Goal: Transaction & Acquisition: Purchase product/service

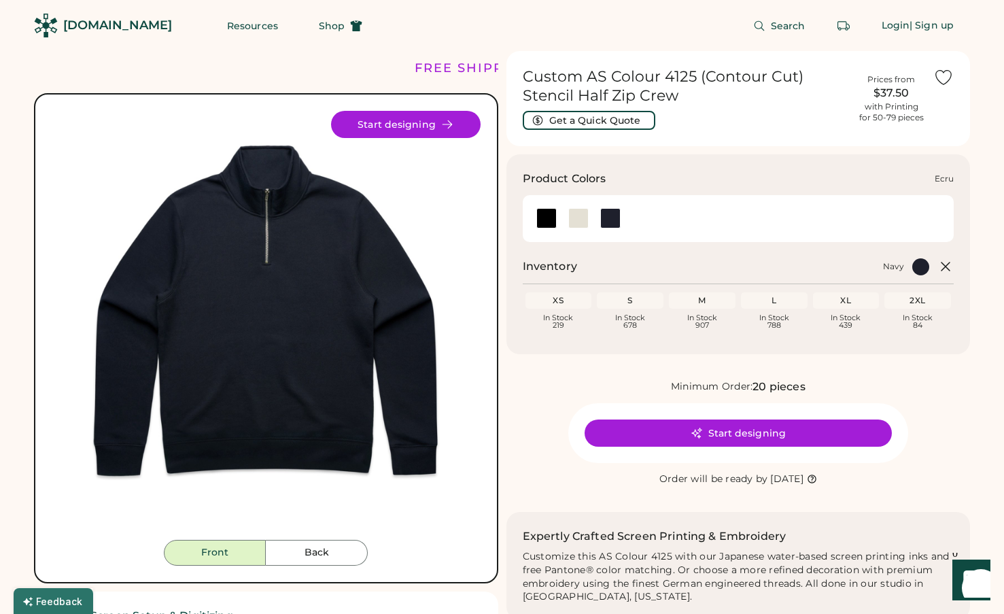
click at [583, 210] on div at bounding box center [578, 218] width 20 height 20
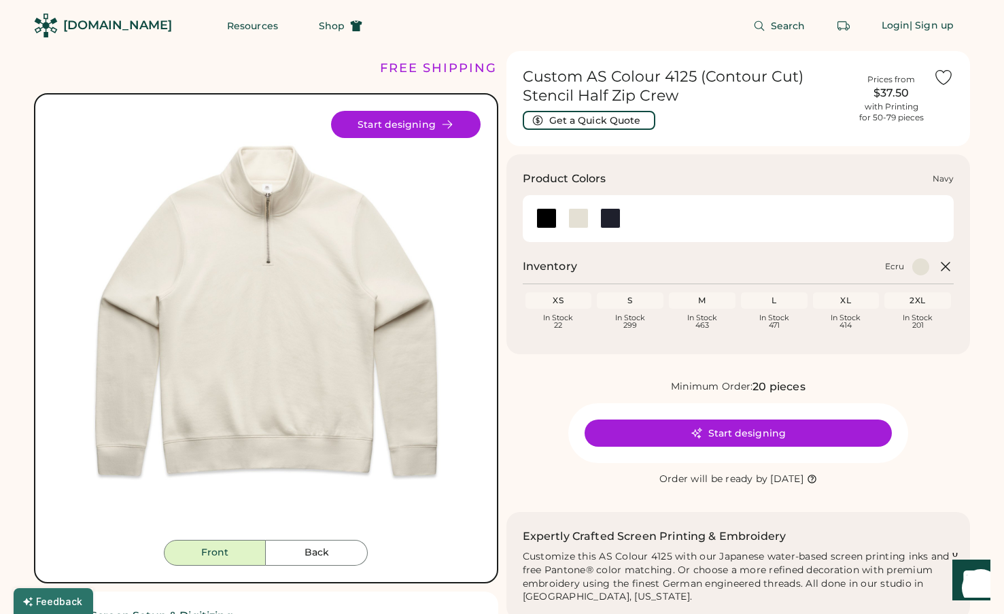
click at [611, 211] on div at bounding box center [610, 218] width 20 height 20
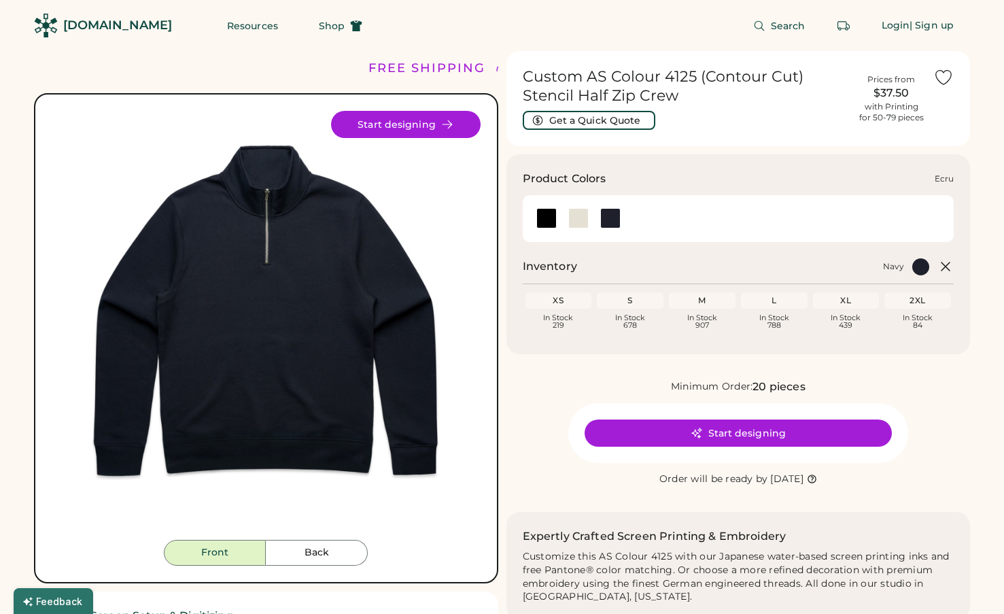
click at [587, 214] on div at bounding box center [578, 218] width 20 height 20
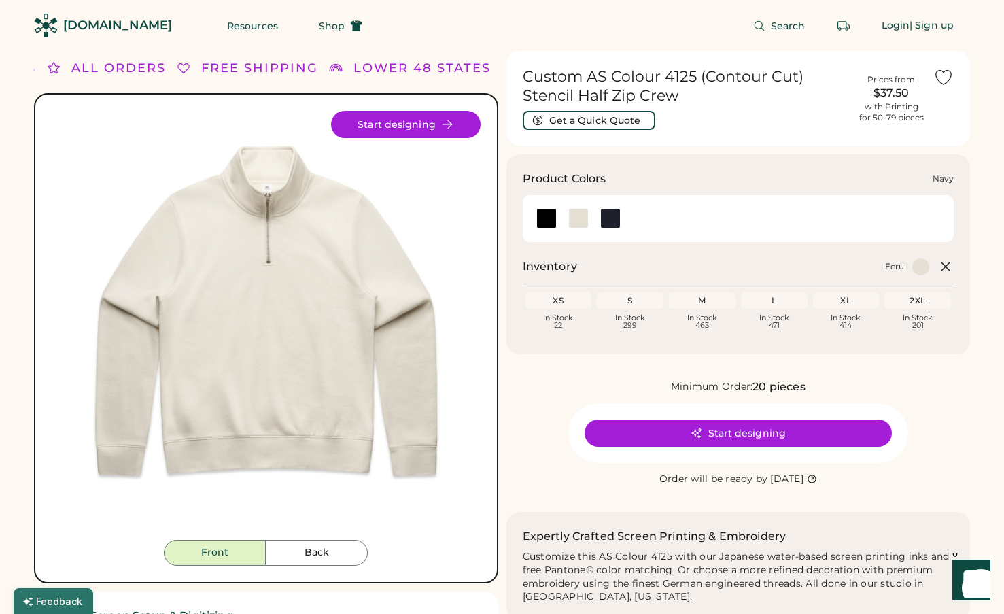
click at [608, 211] on div at bounding box center [610, 218] width 20 height 20
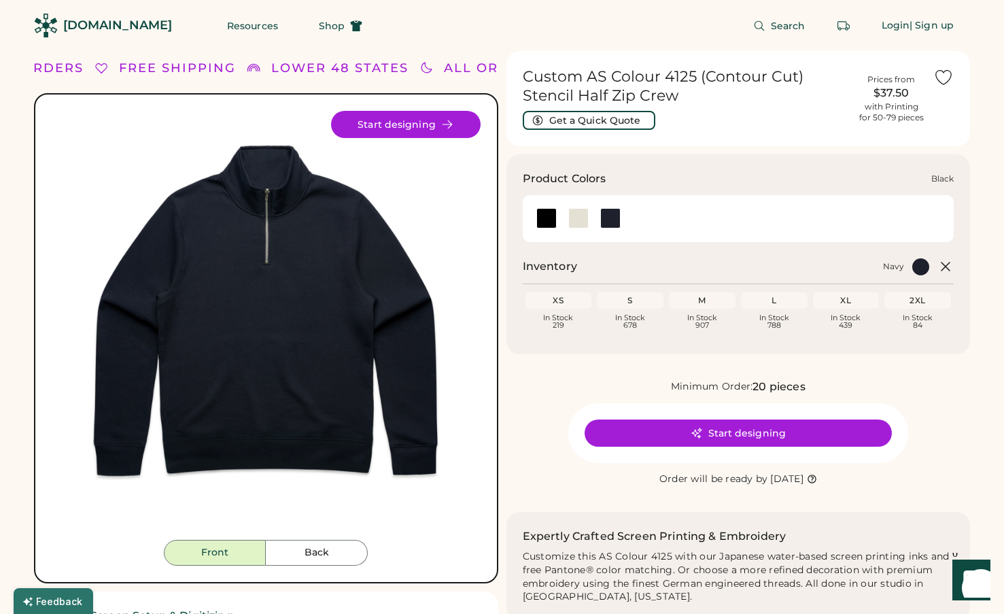
click at [540, 220] on div at bounding box center [546, 218] width 20 height 20
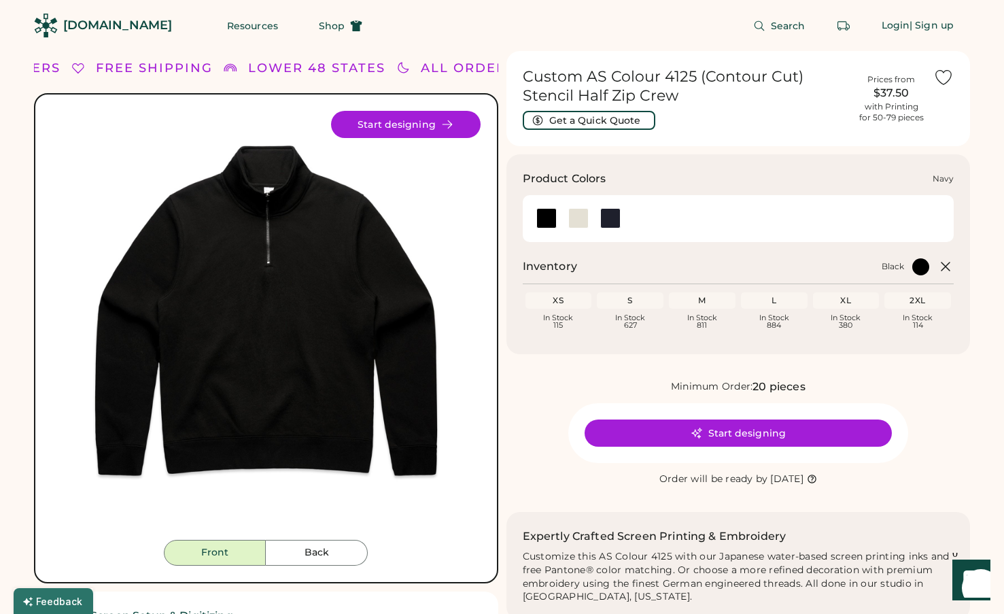
click at [615, 220] on div at bounding box center [610, 218] width 20 height 20
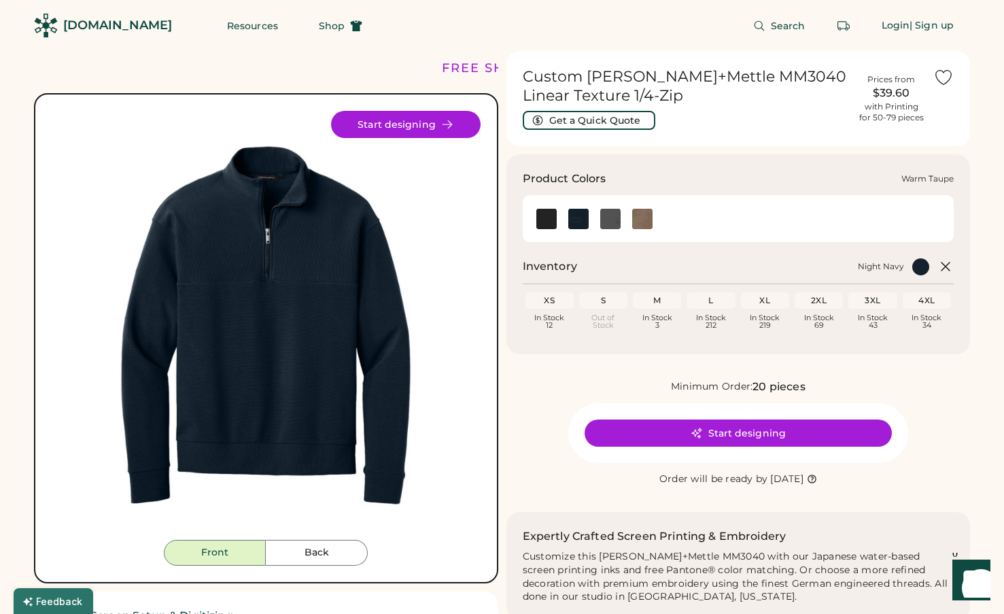
click at [641, 216] on img at bounding box center [642, 219] width 20 height 20
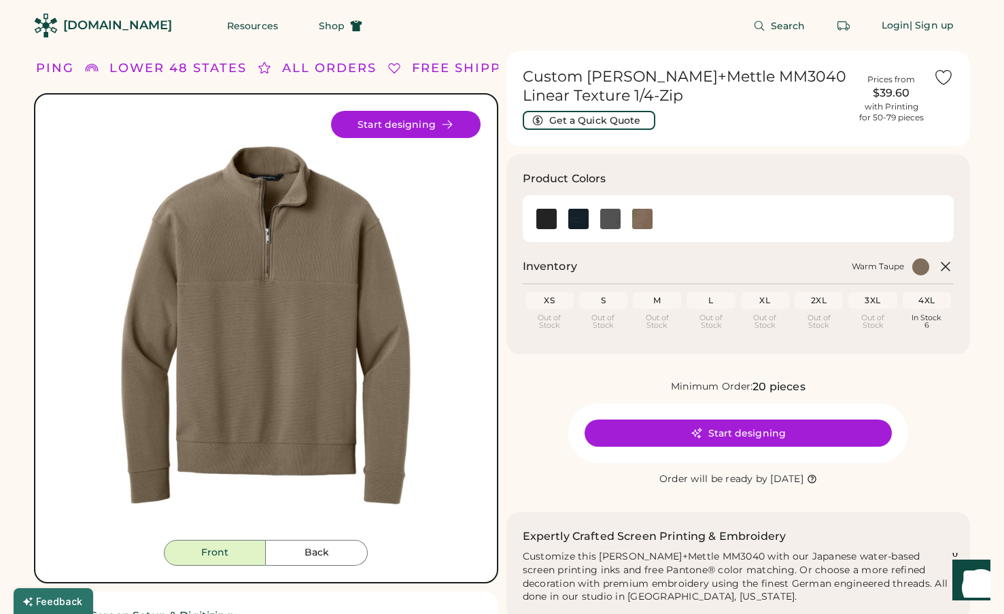
click at [555, 299] on div "XS" at bounding box center [549, 300] width 43 height 11
click at [446, 131] on button "Start designing" at bounding box center [406, 124] width 150 height 27
click at [573, 209] on img at bounding box center [578, 219] width 20 height 20
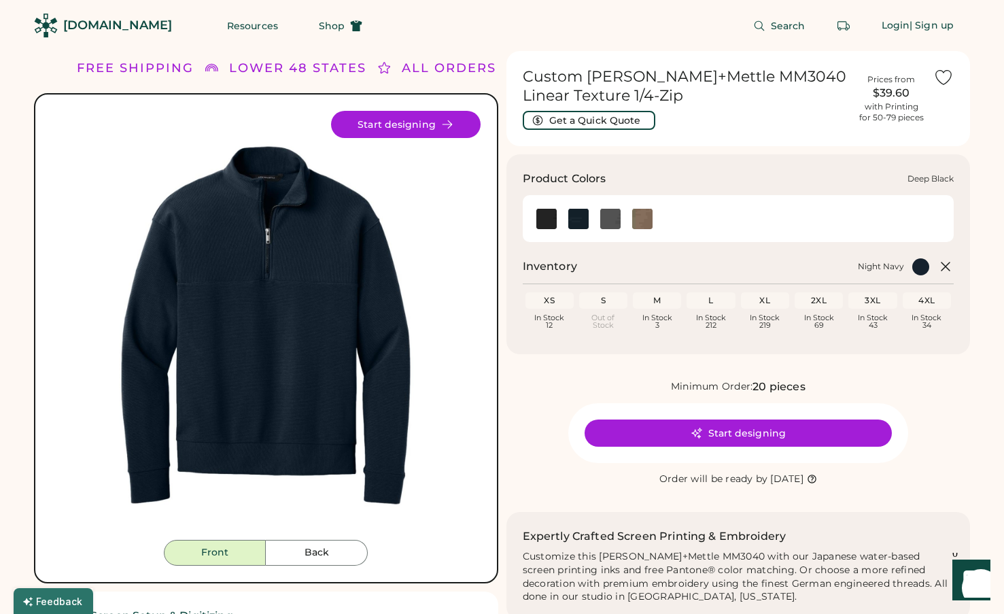
click at [551, 220] on img at bounding box center [546, 219] width 20 height 20
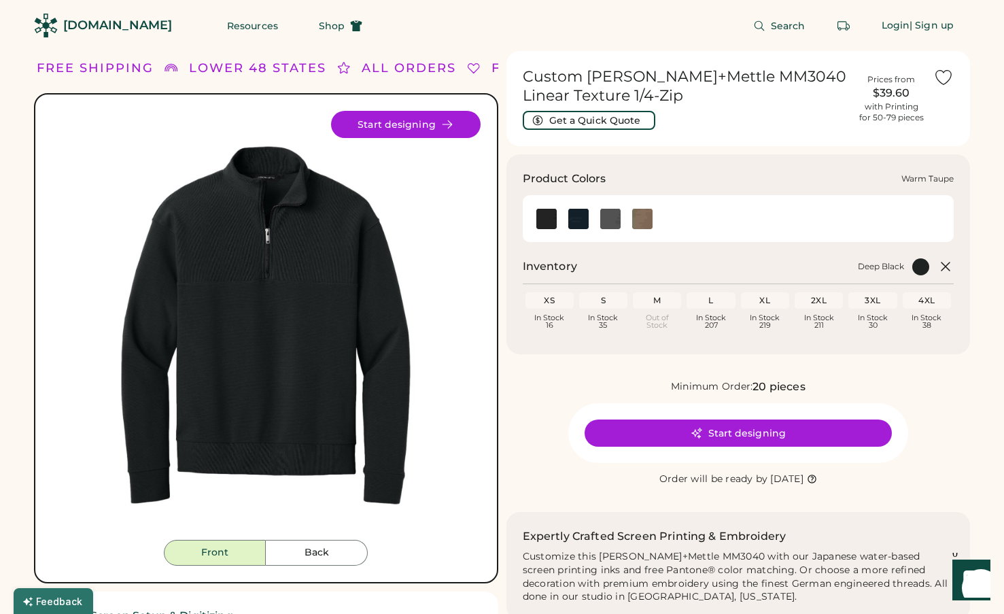
click at [647, 223] on img at bounding box center [642, 219] width 20 height 20
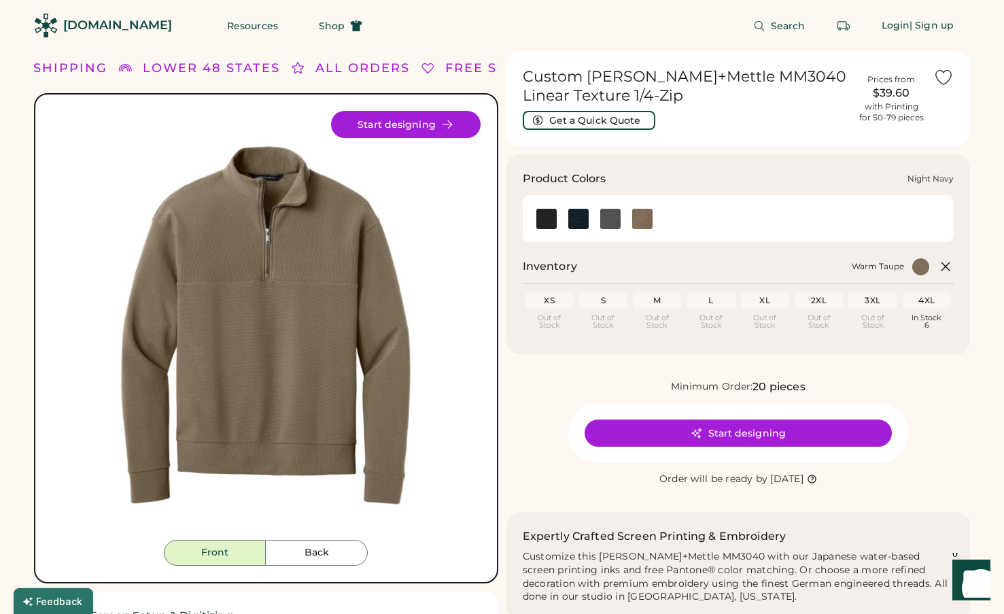
click at [583, 224] on img at bounding box center [578, 219] width 20 height 20
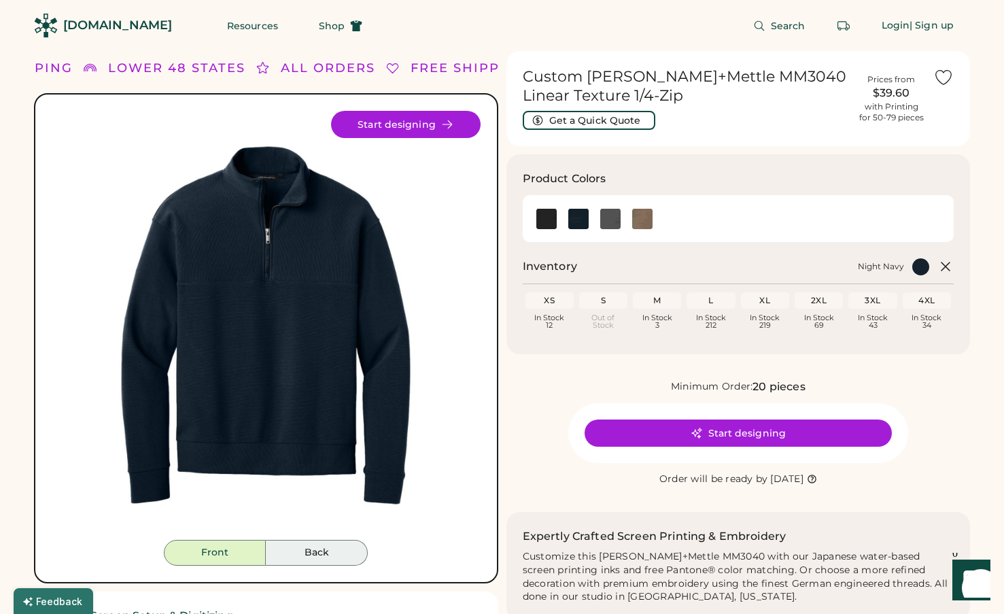
click at [318, 555] on button "Back" at bounding box center [317, 553] width 102 height 26
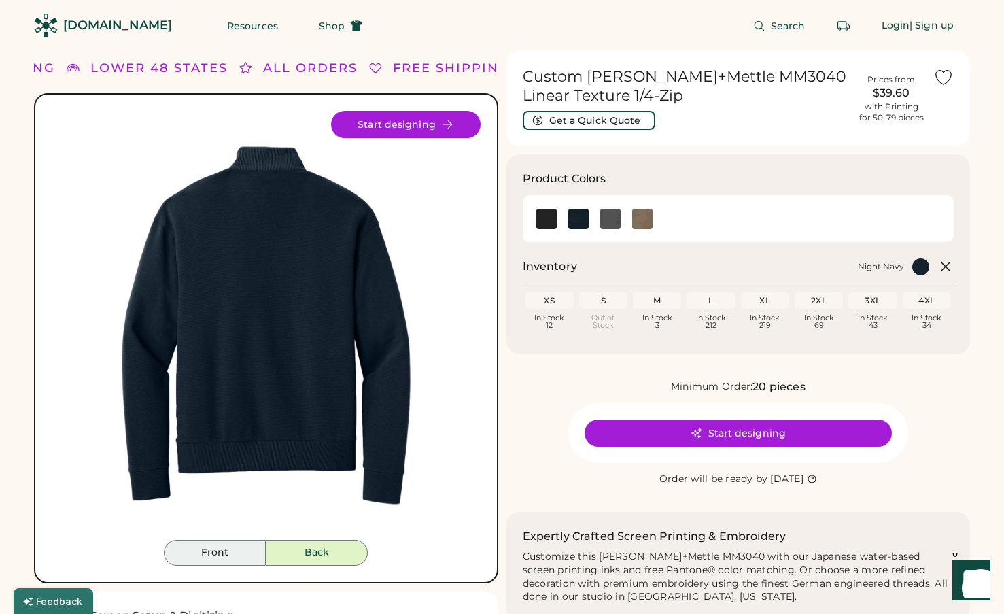
click at [233, 556] on button "Front" at bounding box center [215, 553] width 102 height 26
